Goal: Find specific page/section: Find specific page/section

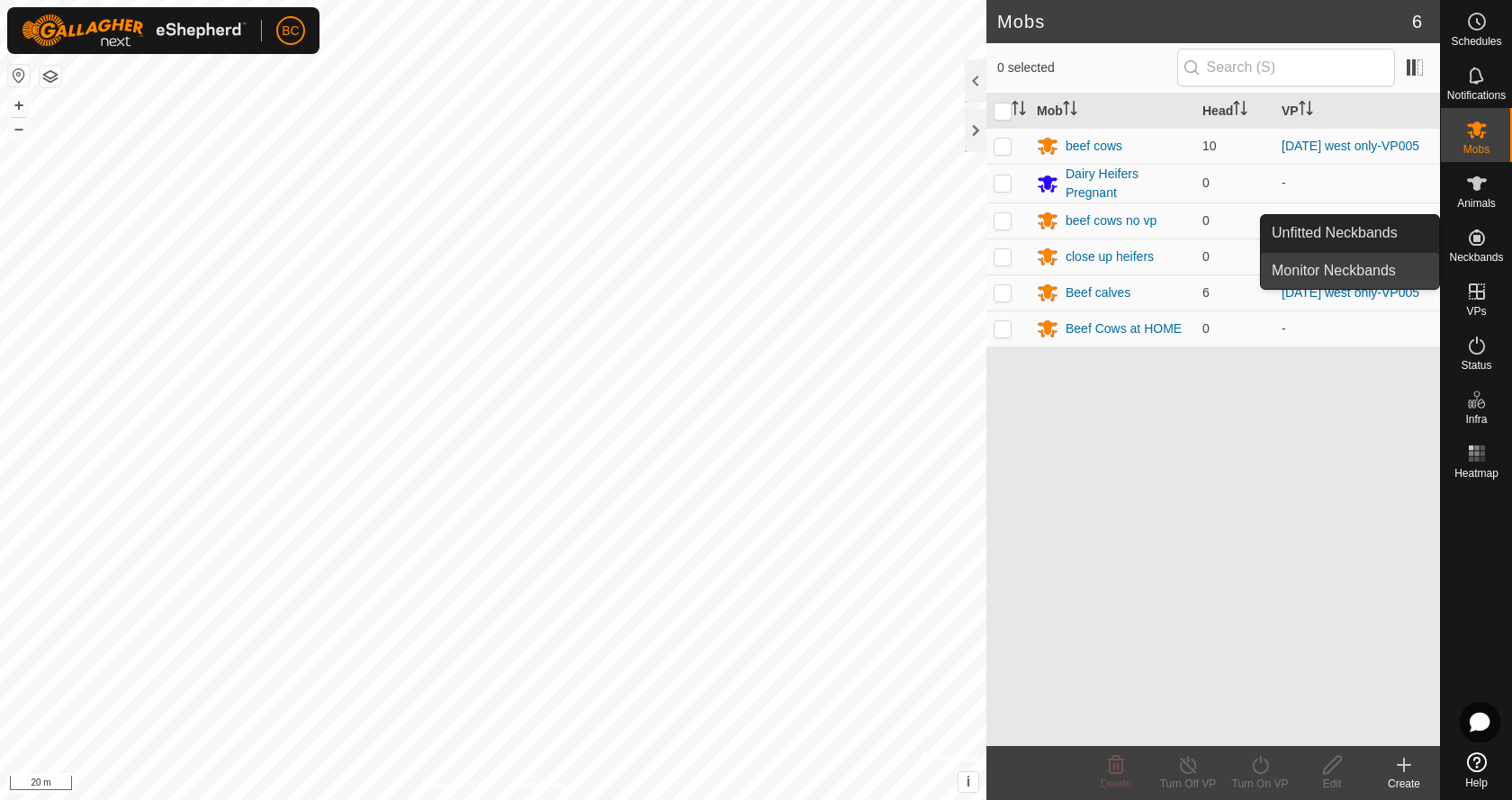
click at [1401, 271] on link "Monitor Neckbands" at bounding box center [1350, 270] width 179 height 36
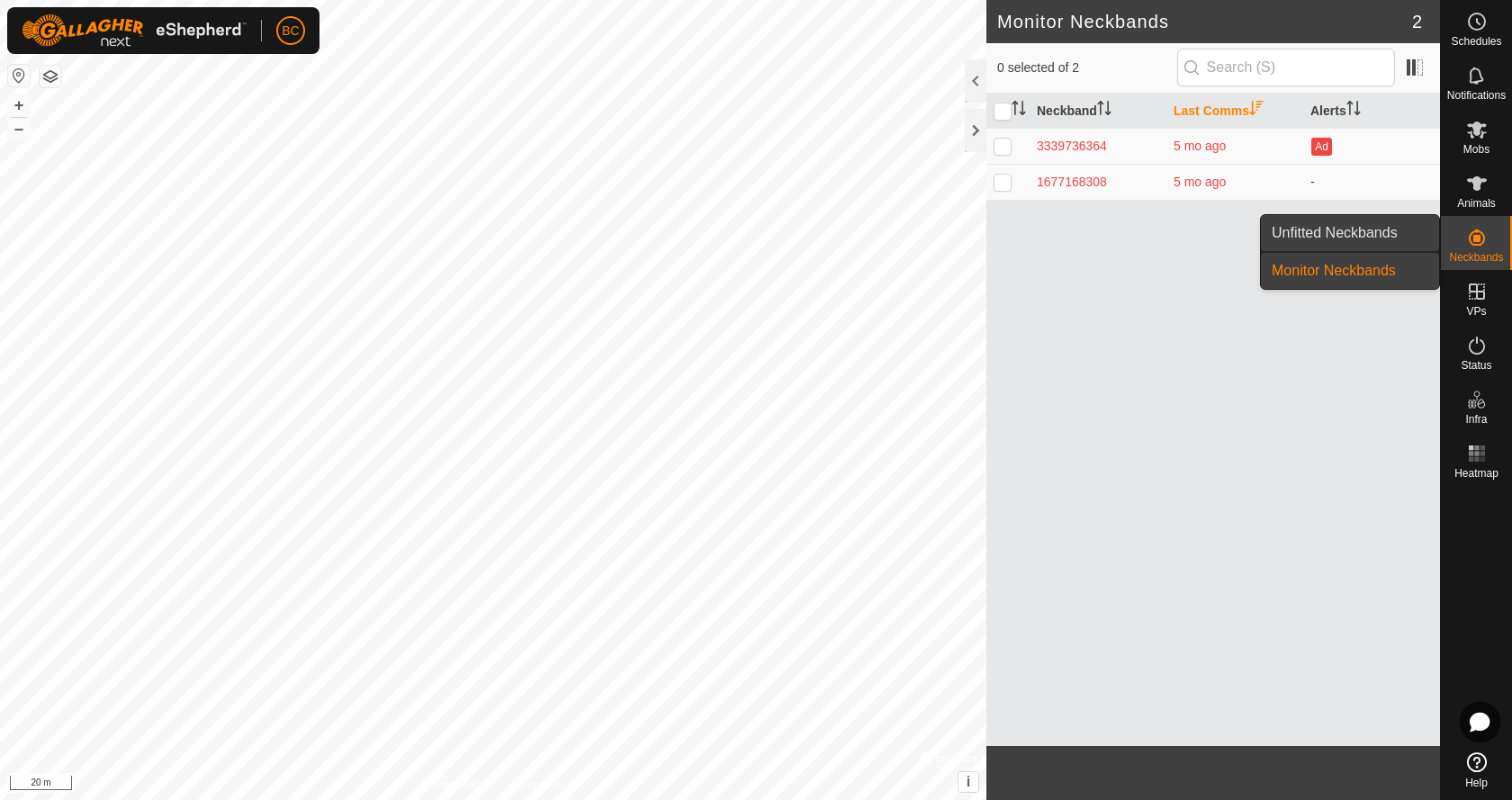
click at [1379, 231] on link "Unfitted Neckbands" at bounding box center [1350, 233] width 179 height 36
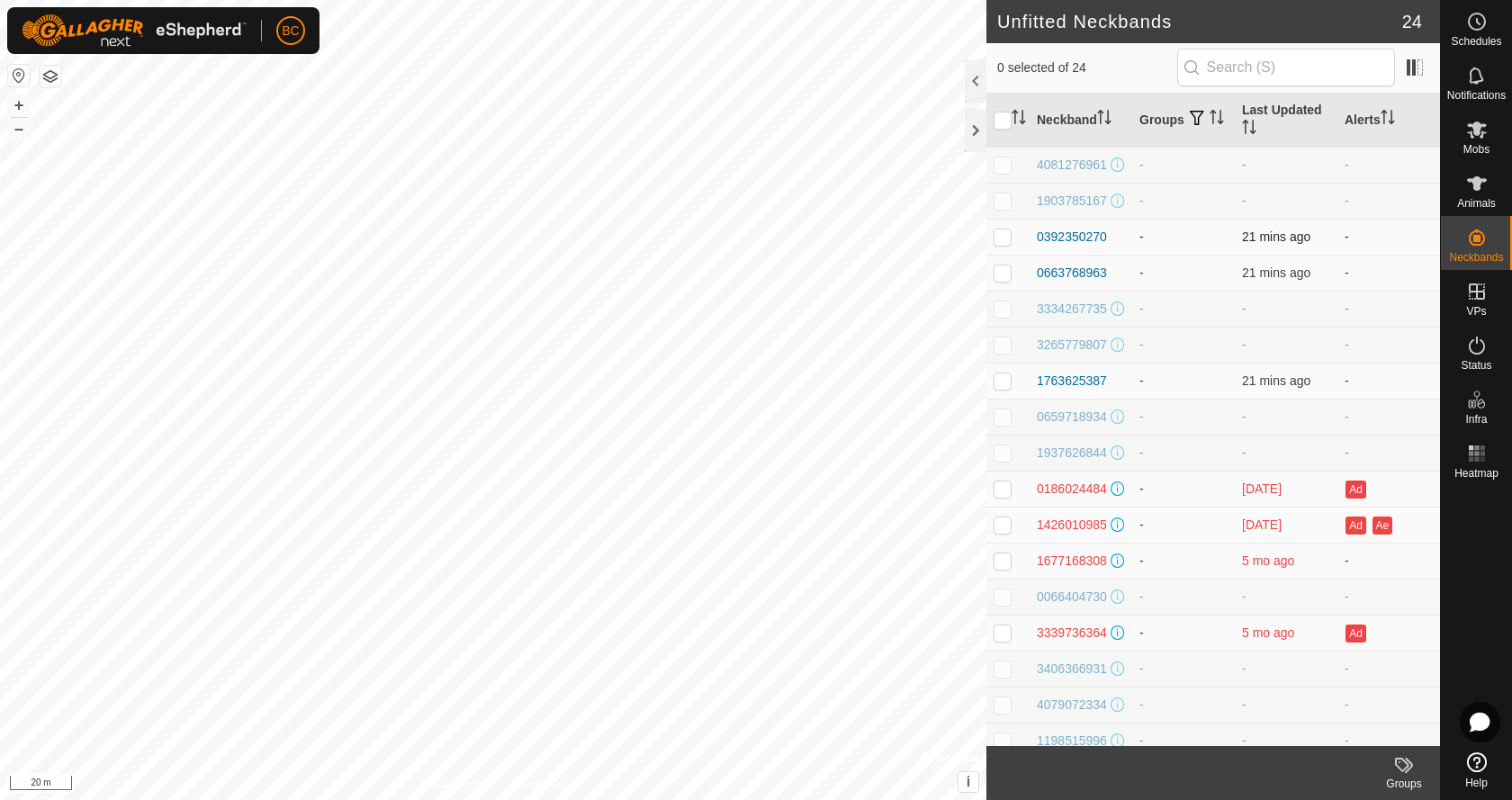
click at [1001, 244] on p-checkbox at bounding box center [1002, 236] width 18 height 14
checkbox input "true"
click at [1006, 280] on p-checkbox at bounding box center [1002, 272] width 18 height 14
checkbox input "true"
click at [1004, 388] on p-checkbox at bounding box center [1002, 380] width 18 height 14
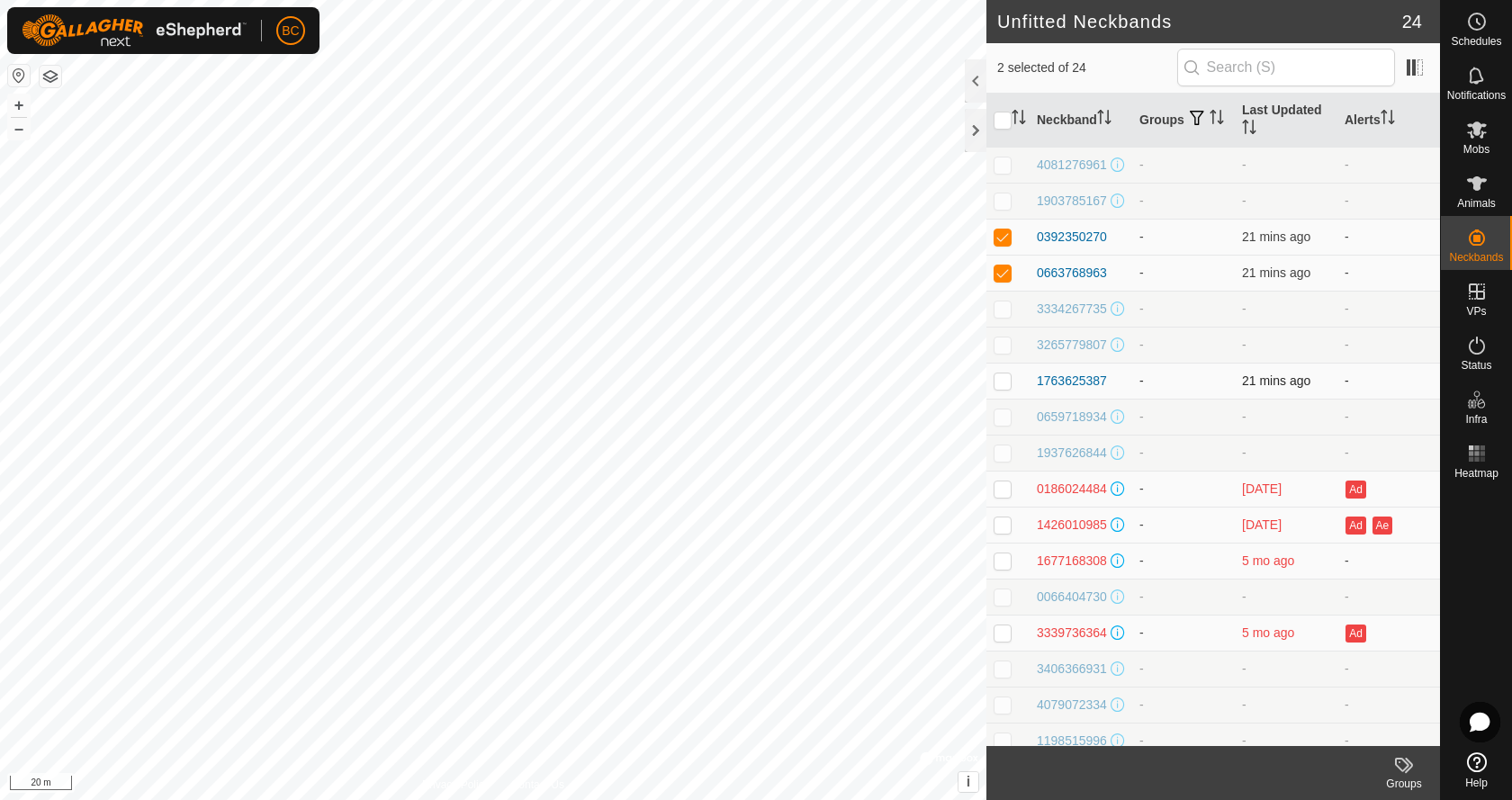
checkbox input "true"
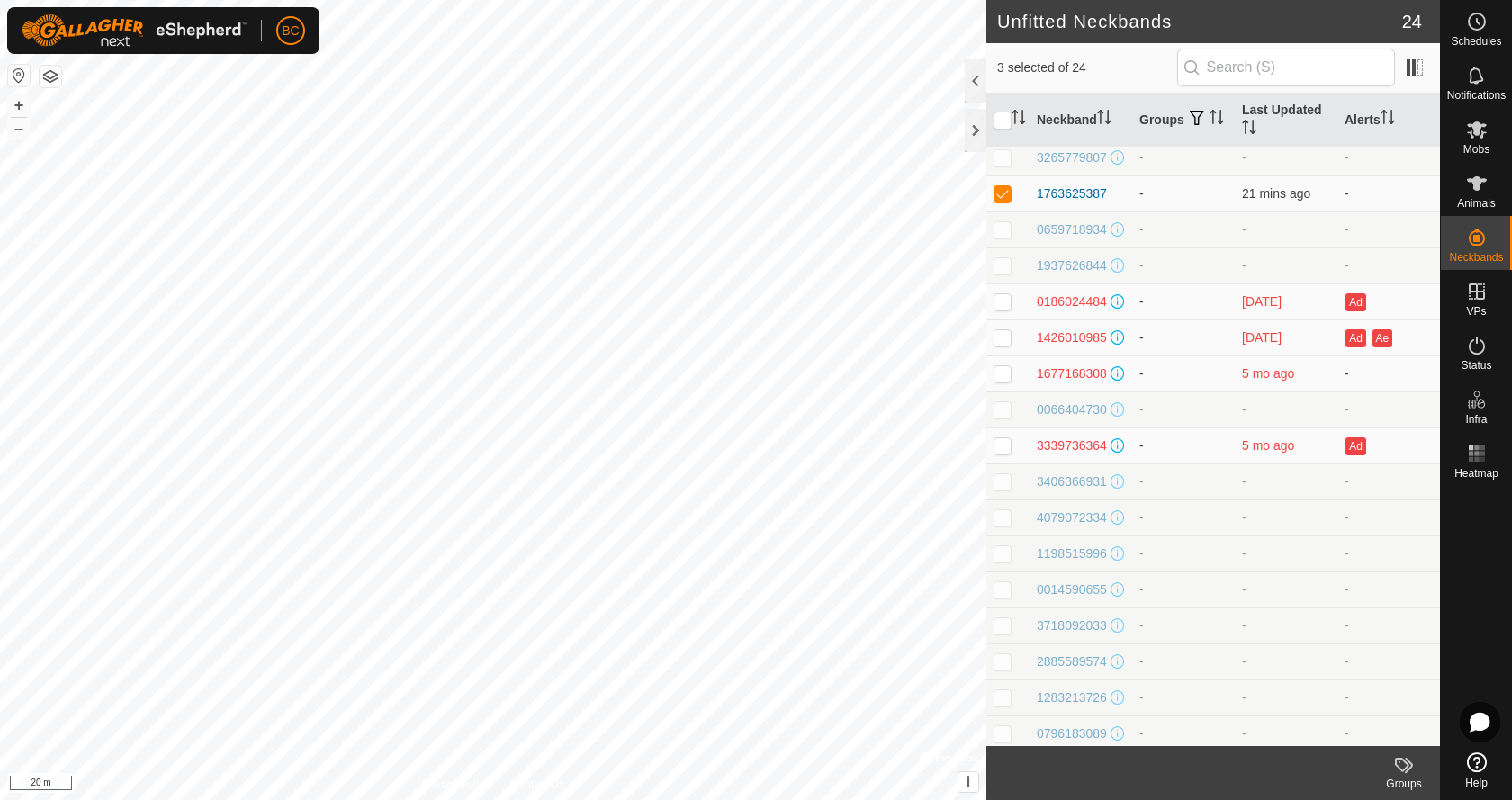
scroll to position [249, 0]
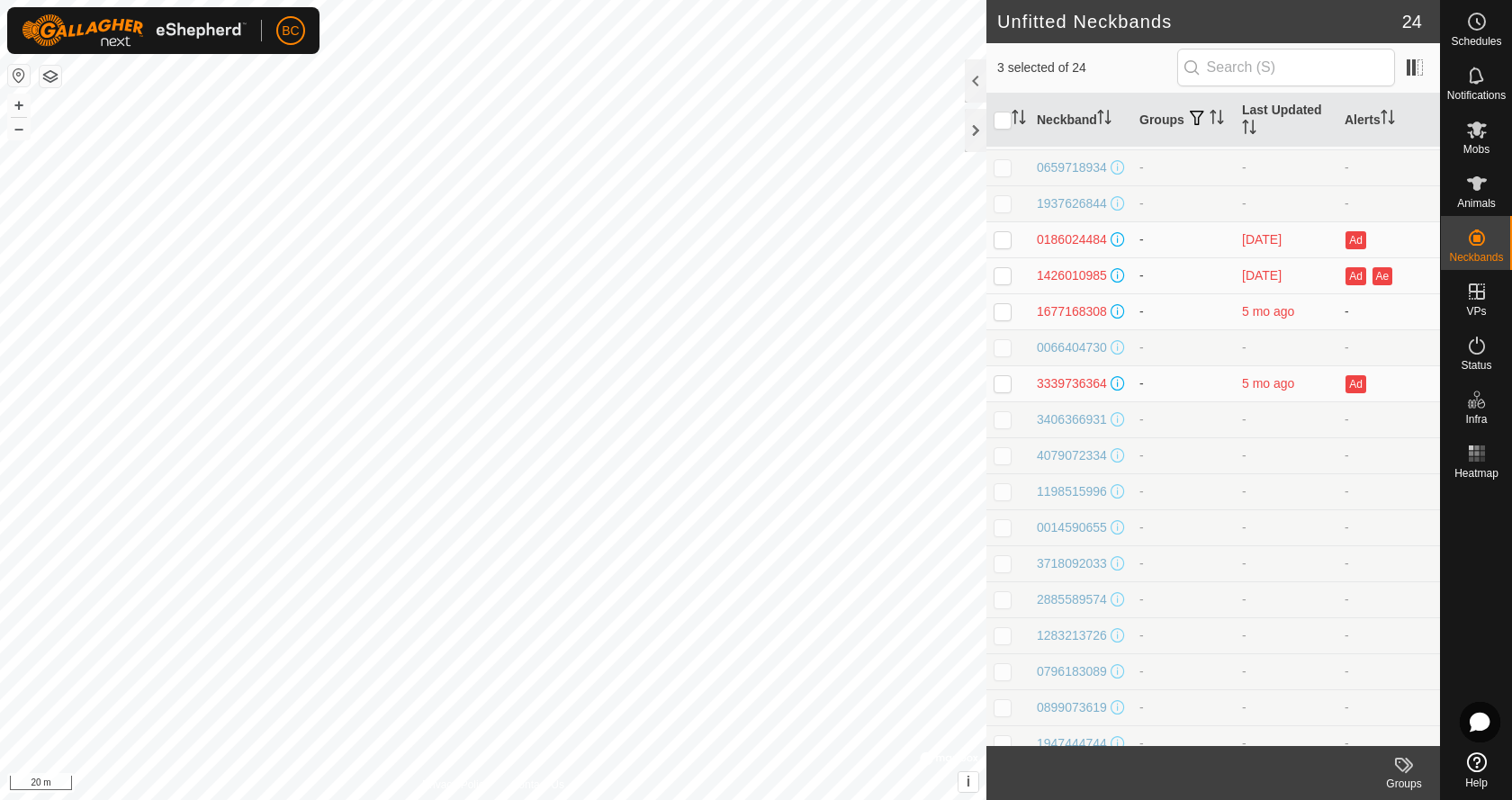
click at [1407, 770] on icon at bounding box center [1409, 765] width 8 height 15
click at [1332, 726] on link "Manage Groups" at bounding box center [1347, 725] width 185 height 36
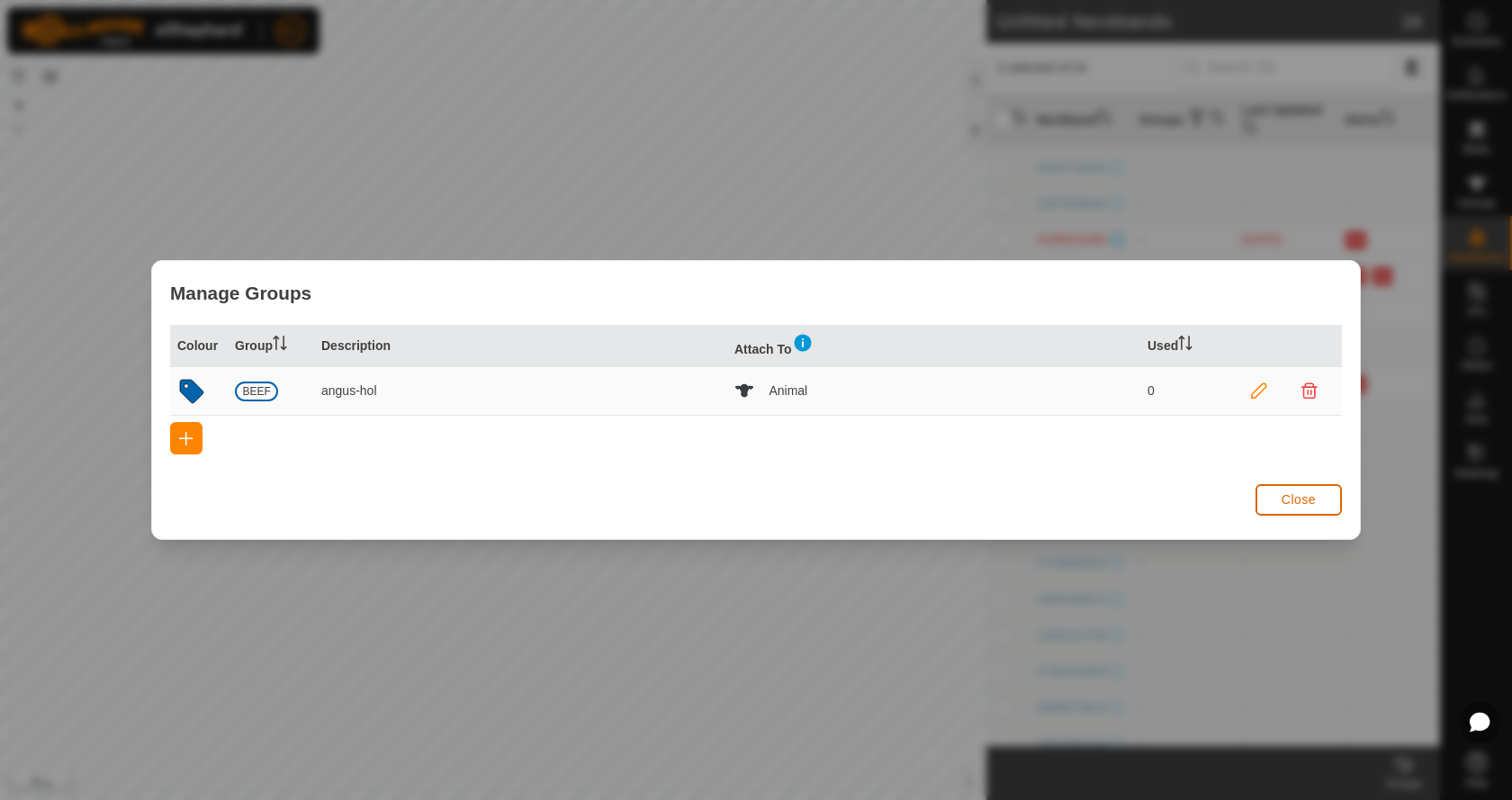
click at [1279, 499] on button "Close" at bounding box center [1300, 500] width 87 height 32
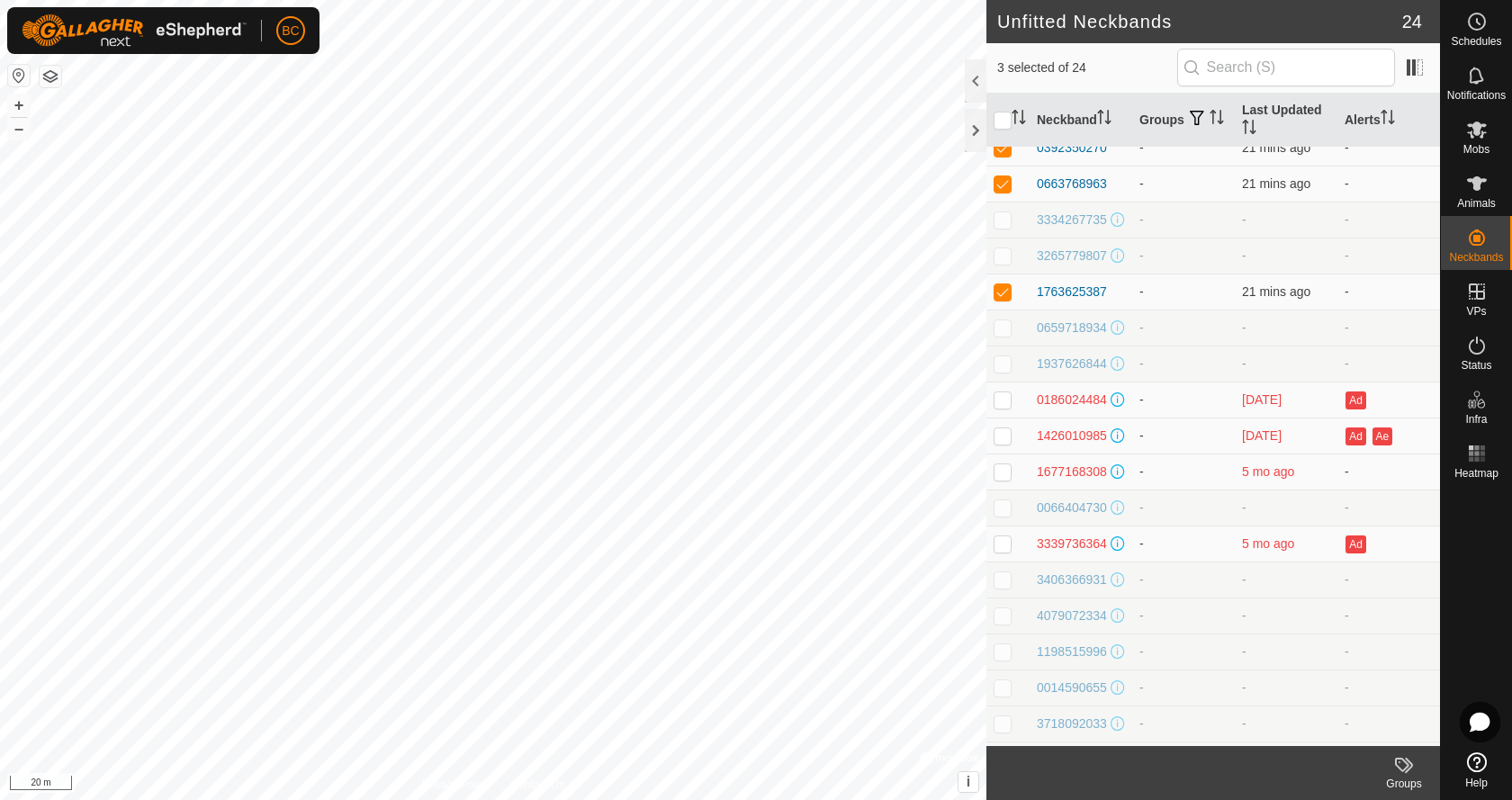
scroll to position [0, 0]
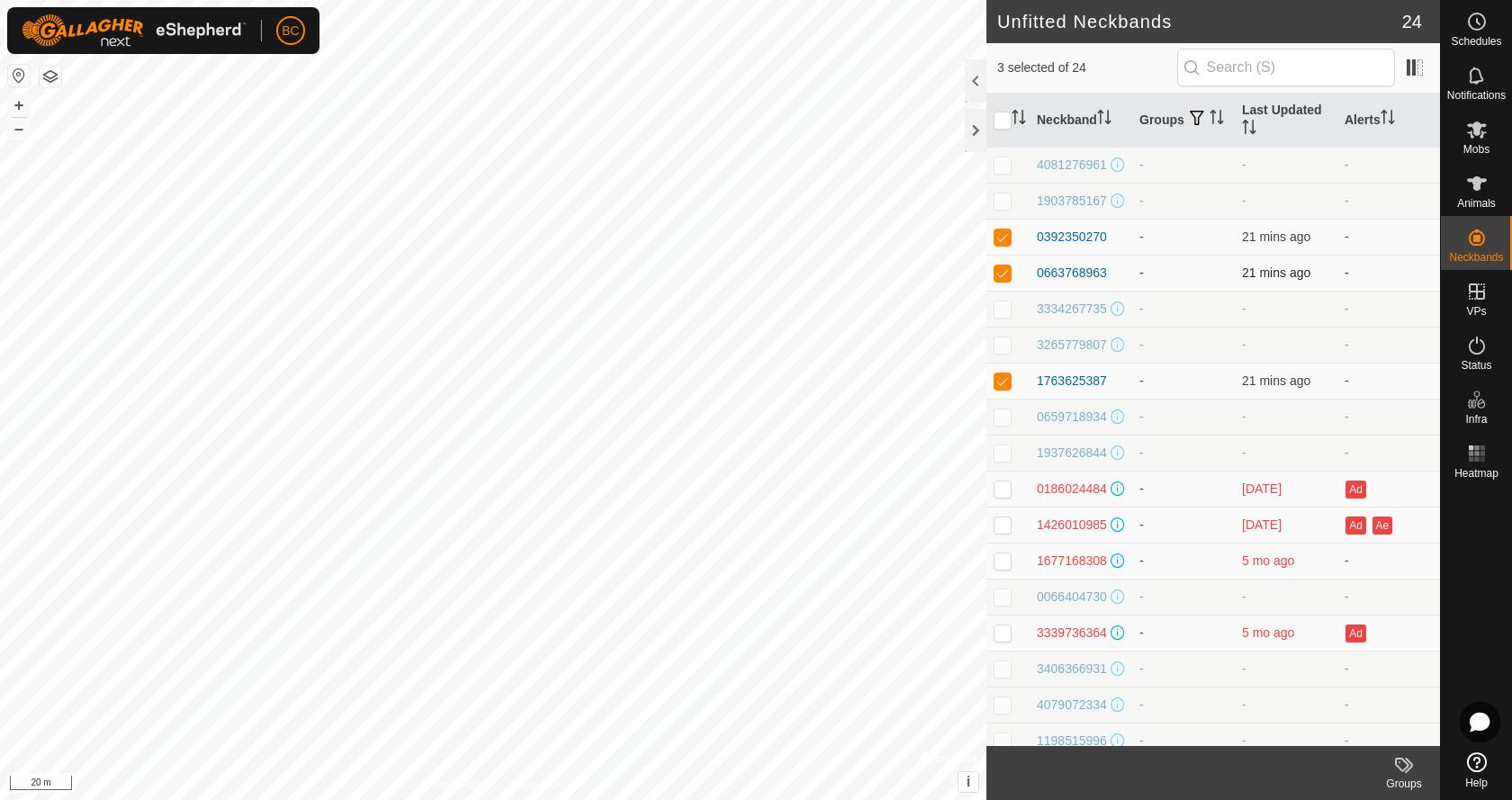
click at [1003, 280] on p-checkbox at bounding box center [1002, 272] width 18 height 14
checkbox input "false"
click at [1003, 388] on p-checkbox at bounding box center [1002, 380] width 18 height 14
checkbox input "false"
click at [1070, 241] on div "0392350270" at bounding box center [1072, 237] width 70 height 19
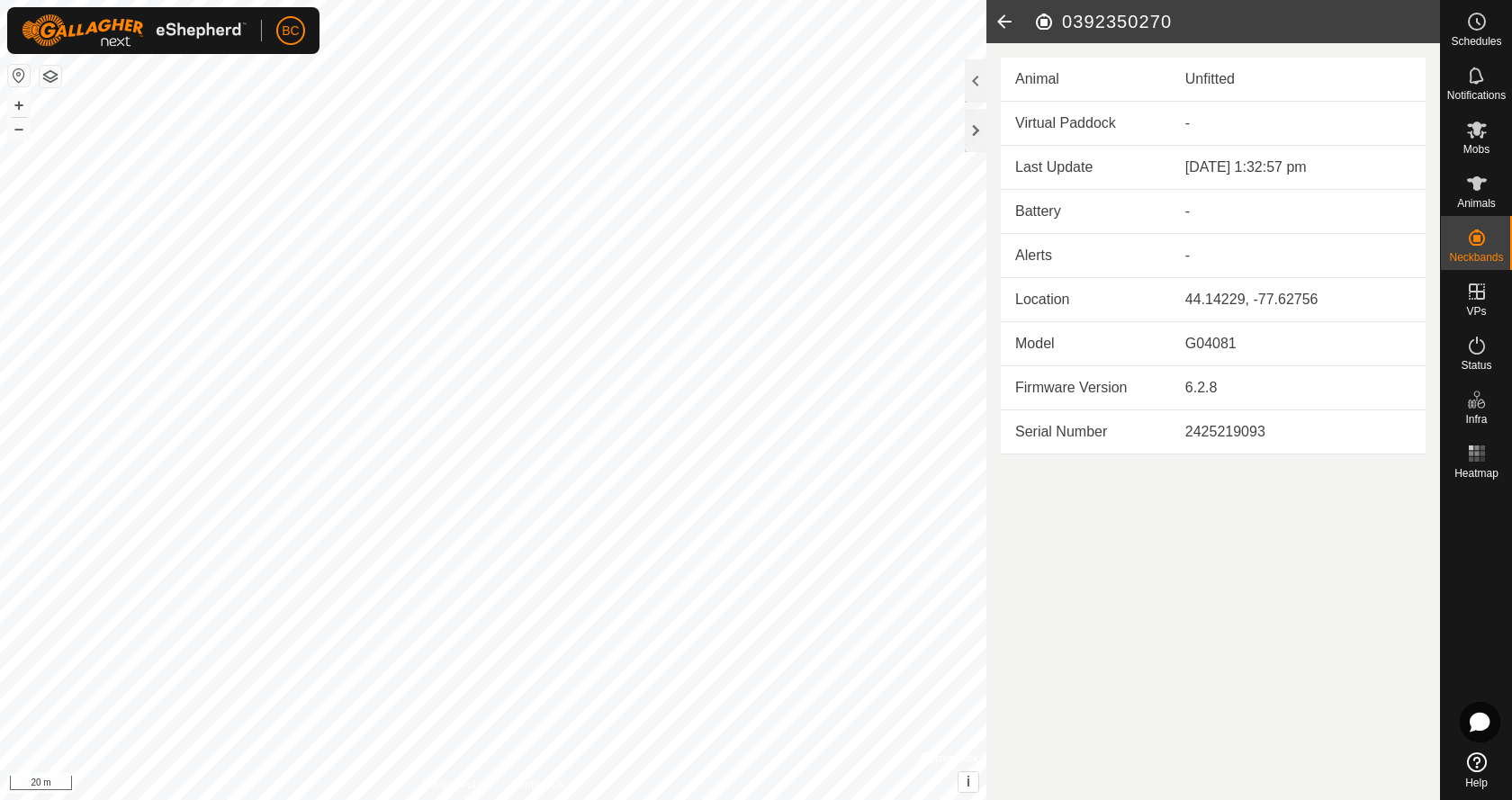
click at [1003, 24] on icon at bounding box center [1004, 21] width 36 height 43
